Goal: Information Seeking & Learning: Learn about a topic

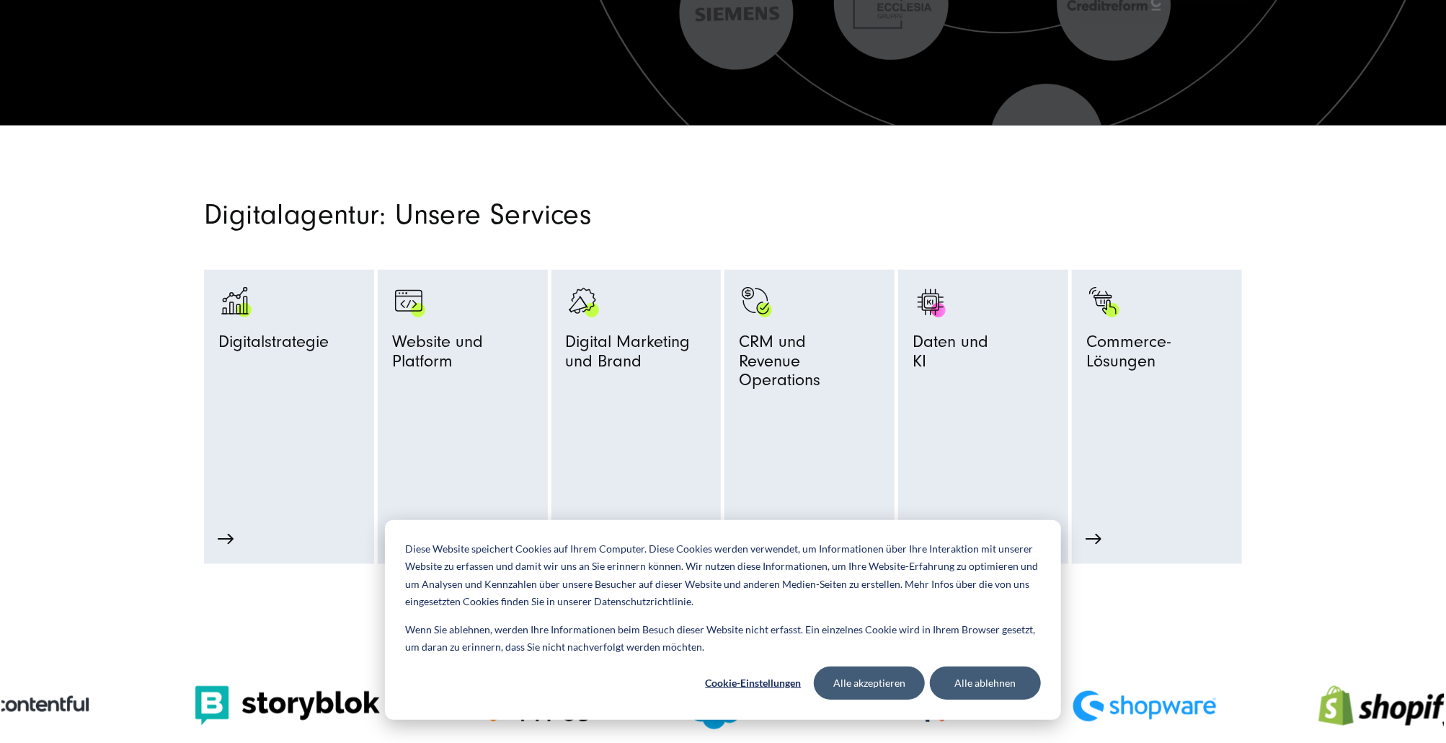
scroll to position [838, 0]
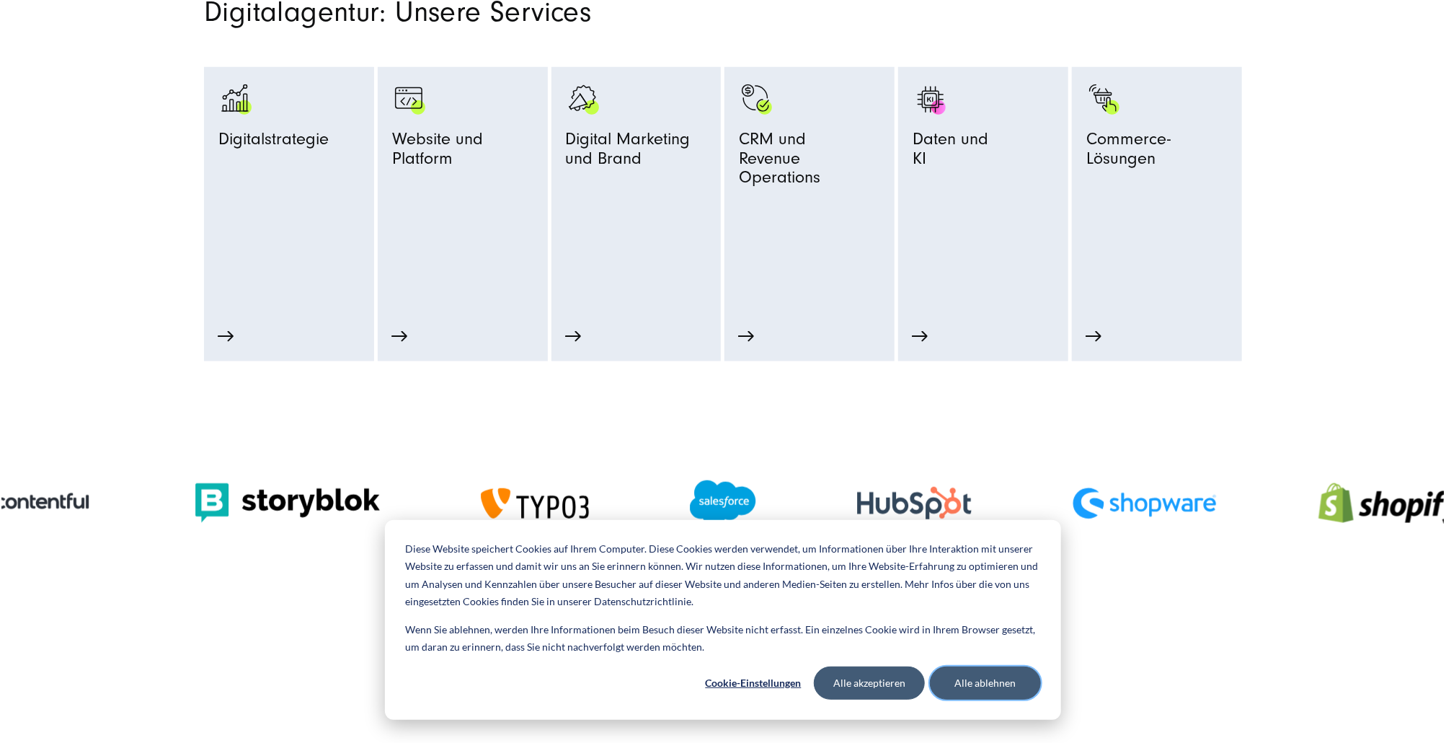
click at [986, 683] on button "Alle ablehnen" at bounding box center [985, 682] width 111 height 33
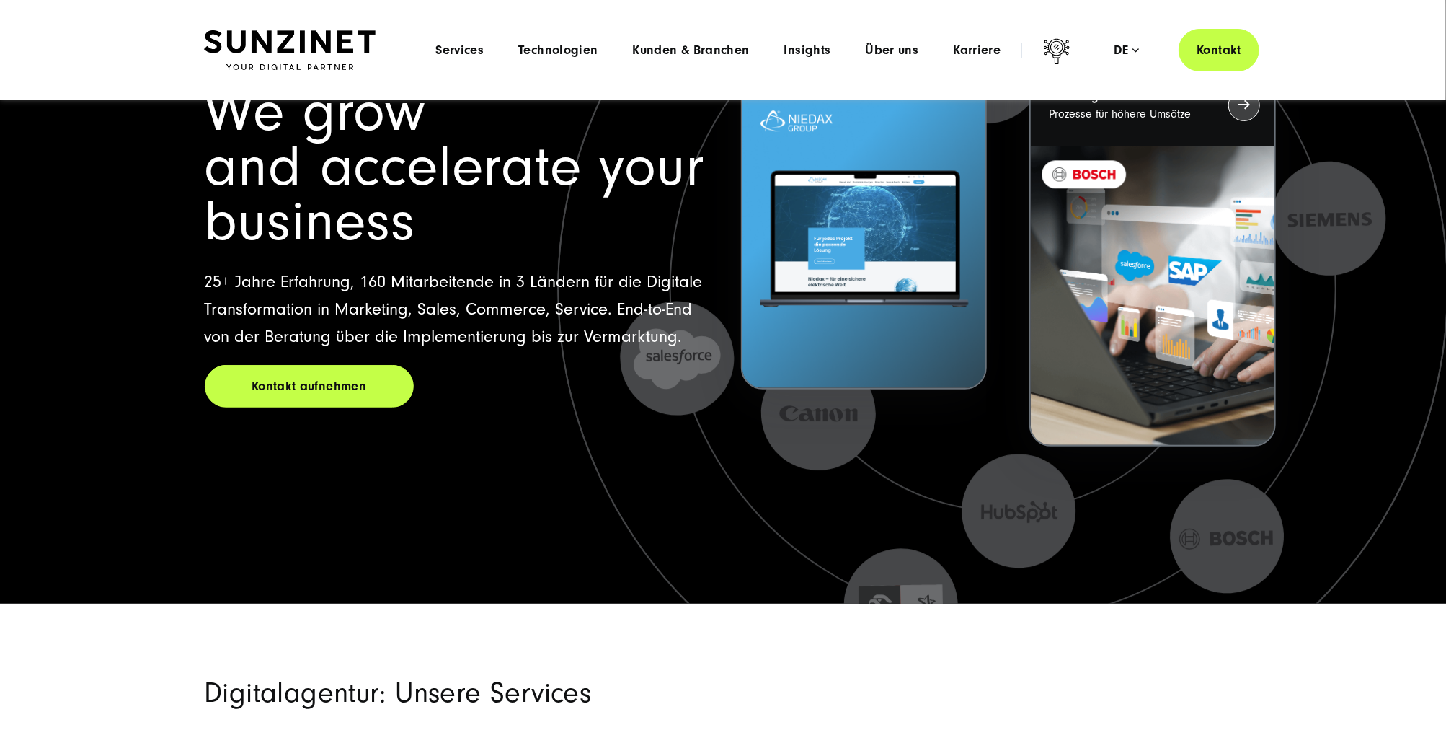
scroll to position [0, 0]
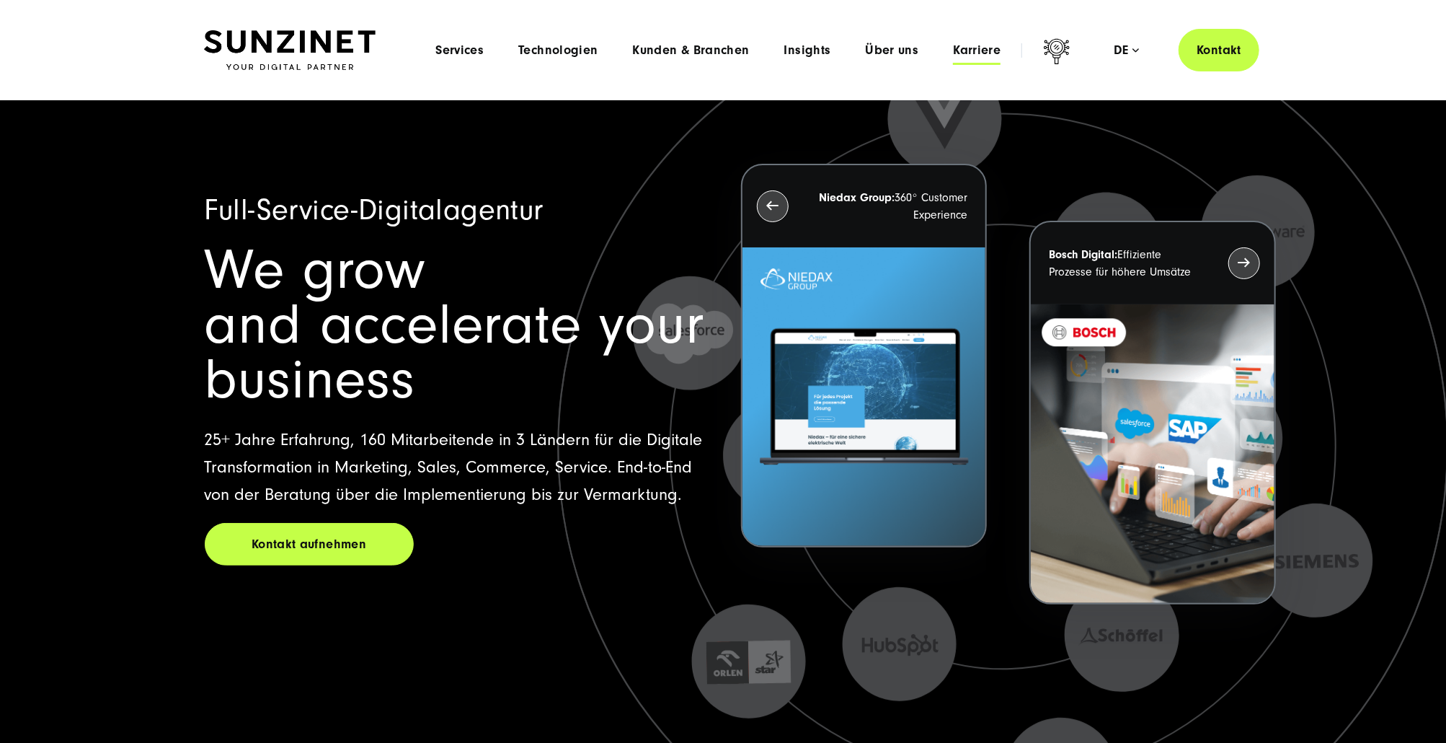
click at [997, 53] on span "Karriere" at bounding box center [977, 50] width 48 height 14
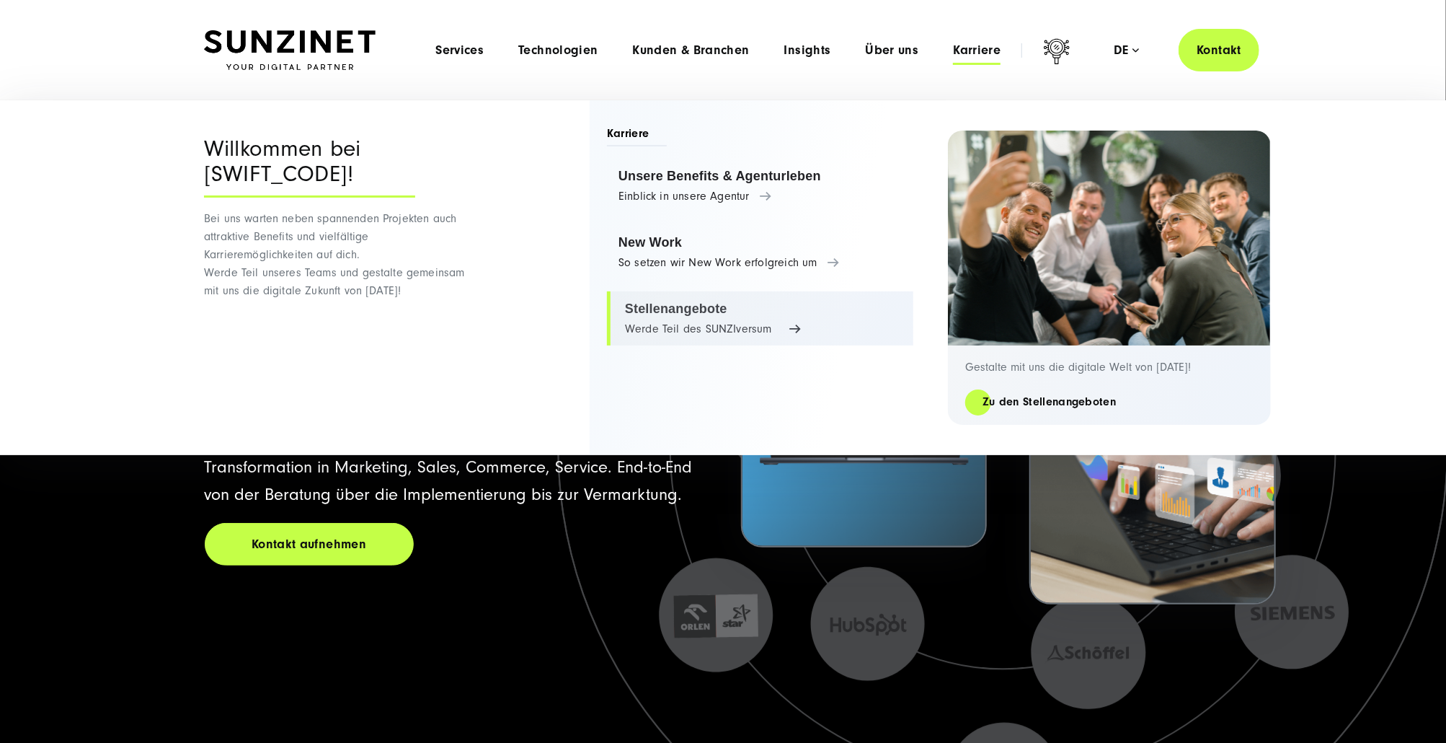
click at [663, 306] on link "Stellenangebote Werde Teil des SUNZIversum" at bounding box center [760, 318] width 306 height 55
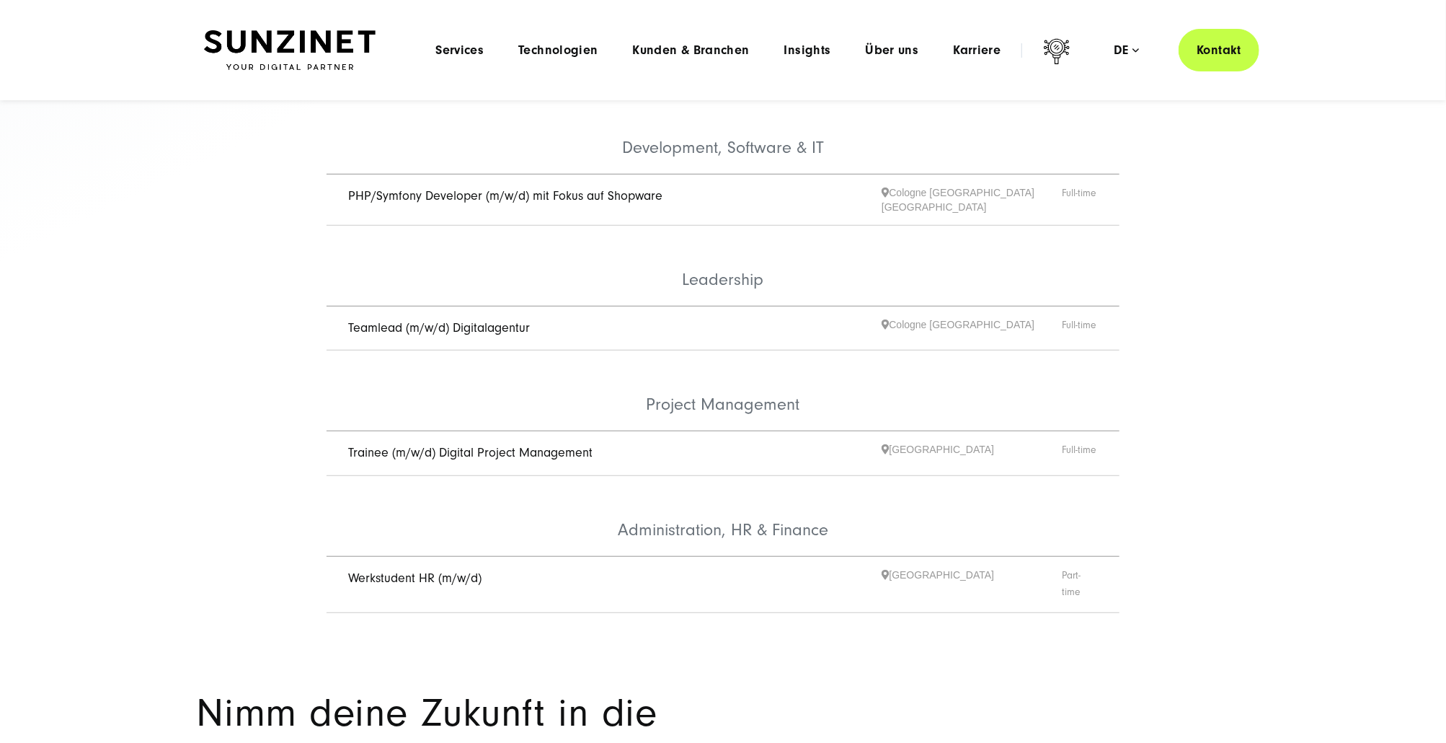
scroll to position [499, 0]
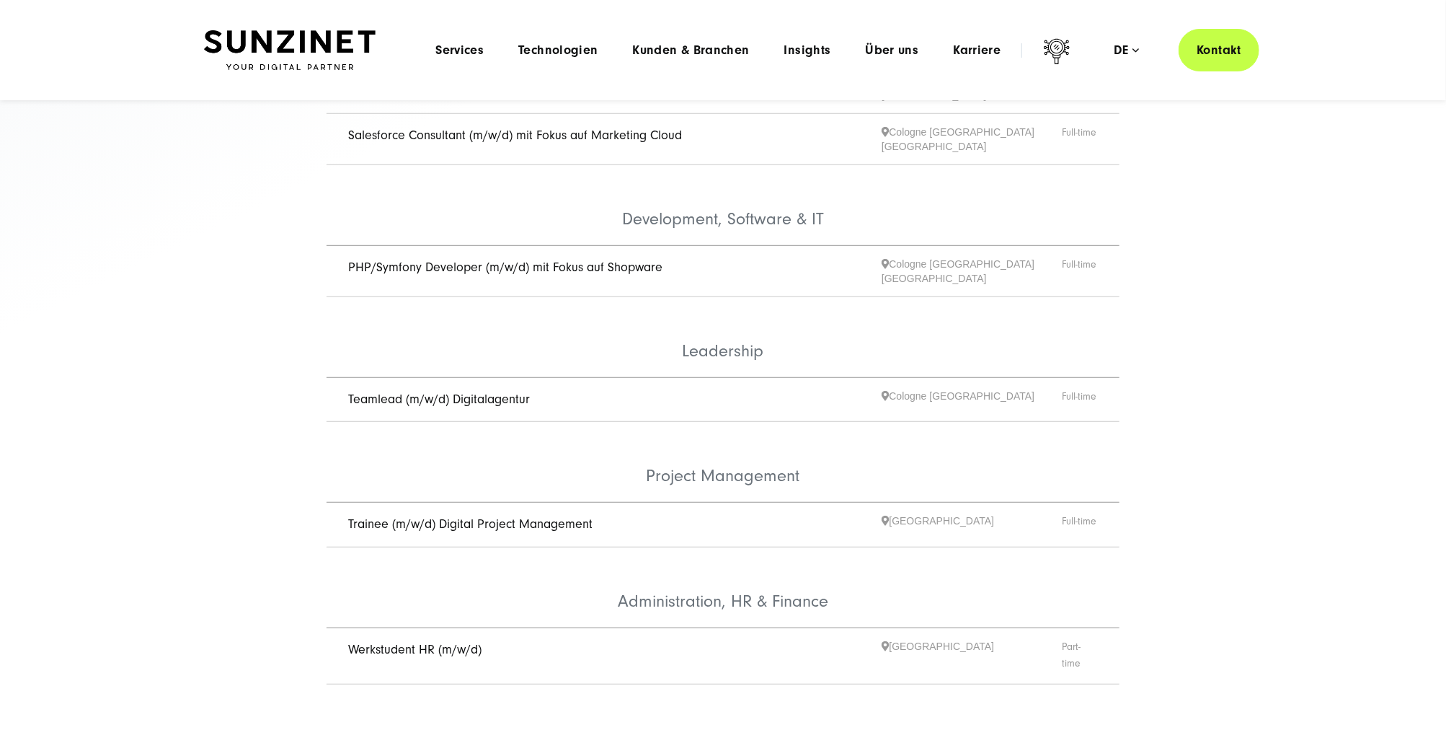
click at [407, 260] on link "PHP/Symfony Developer (m/w/d) mit Fokus auf Shopware" at bounding box center [505, 267] width 314 height 15
